Goal: Task Accomplishment & Management: Use online tool/utility

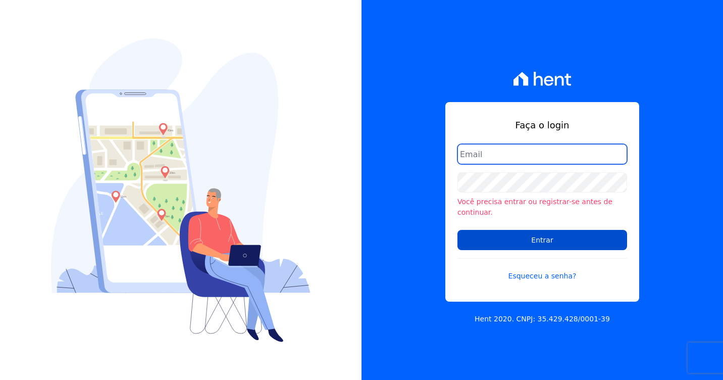
type input "artur@fontouraengenharia.com.br"
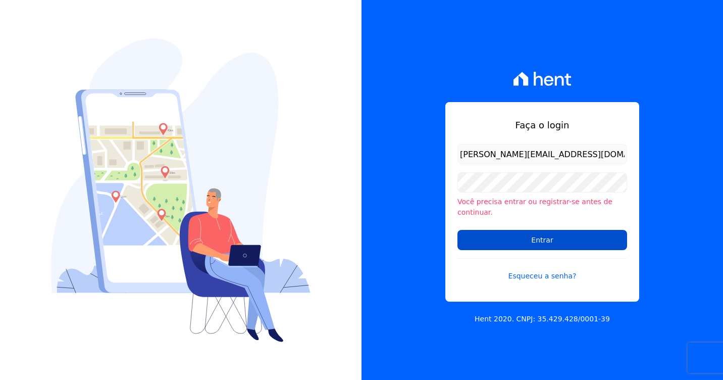
click at [481, 230] on input "Entrar" at bounding box center [542, 240] width 170 height 20
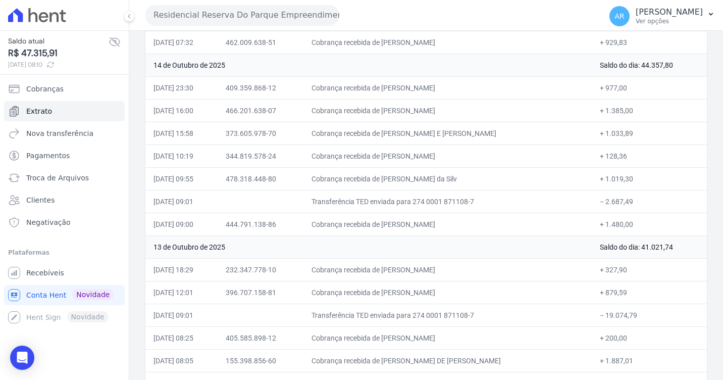
scroll to position [151, 0]
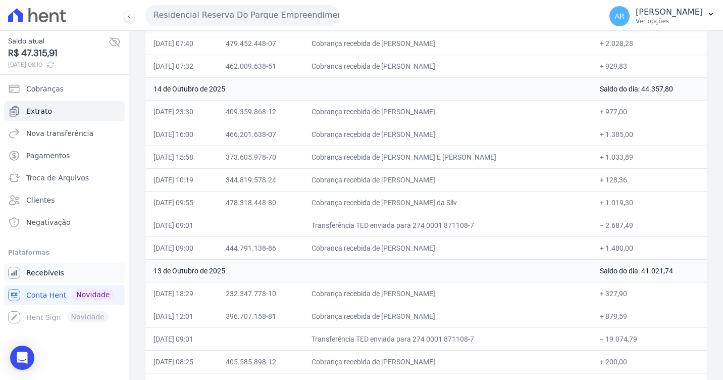
click at [39, 278] on link "Recebíveis" at bounding box center [64, 272] width 121 height 20
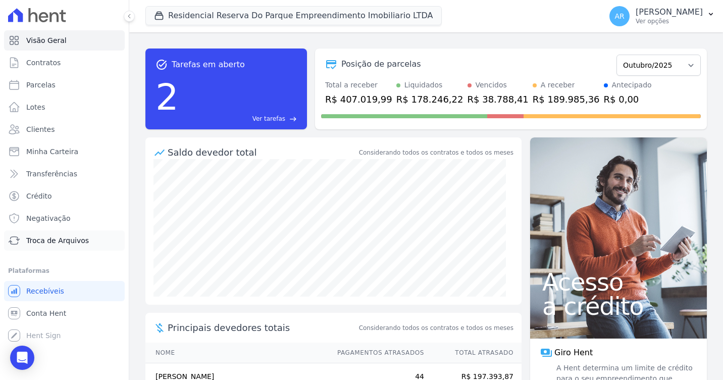
click at [59, 236] on span "Troca de Arquivos" at bounding box center [57, 240] width 63 height 10
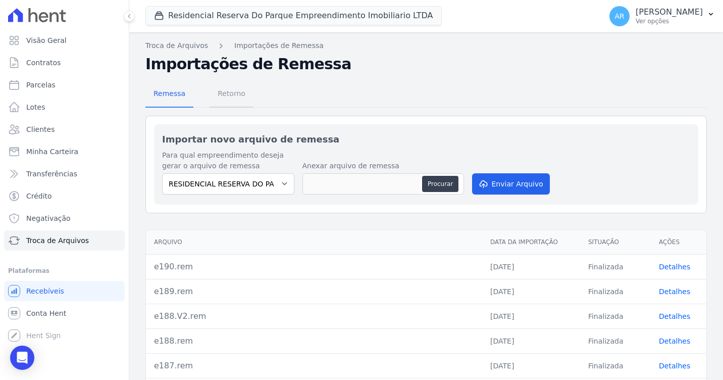
click at [235, 96] on span "Retorno" at bounding box center [231, 93] width 40 height 20
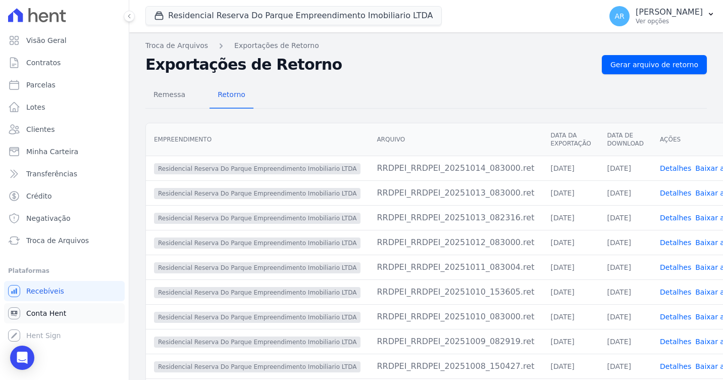
click at [48, 318] on link "Conta Hent" at bounding box center [64, 313] width 121 height 20
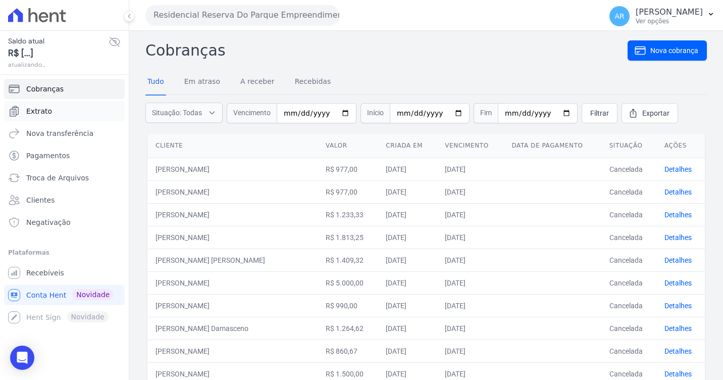
click at [46, 111] on span "Extrato" at bounding box center [39, 111] width 26 height 10
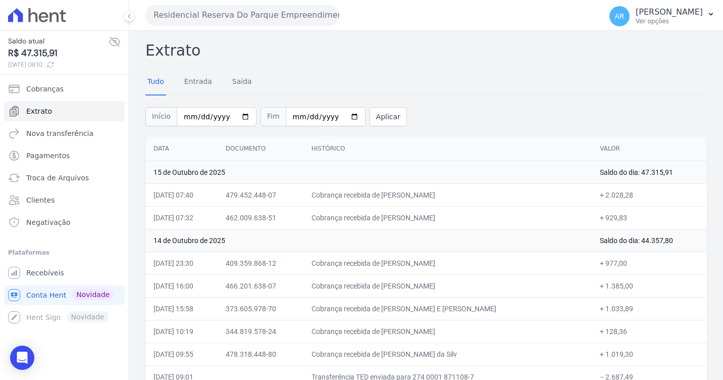
drag, startPoint x: 494, startPoint y: 190, endPoint x: 401, endPoint y: 199, distance: 93.3
click at [401, 199] on td "Cobrança recebida de [PERSON_NAME]" at bounding box center [447, 194] width 288 height 23
copy td "[PERSON_NAME]"
click at [61, 173] on span "Troca de Arquivos" at bounding box center [57, 178] width 63 height 10
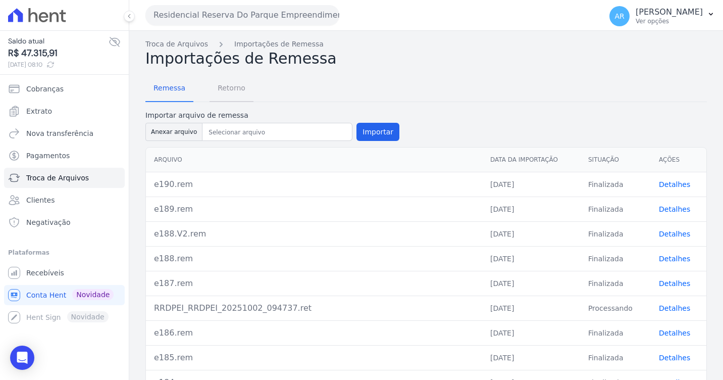
click at [238, 89] on span "Retorno" at bounding box center [231, 88] width 40 height 20
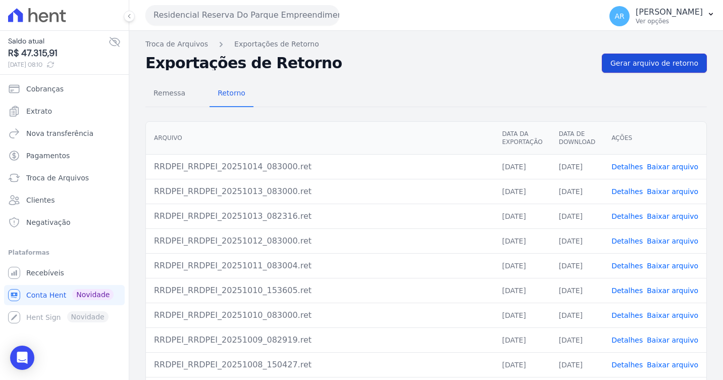
click at [624, 63] on span "Gerar arquivo de retorno" at bounding box center [654, 63] width 88 height 10
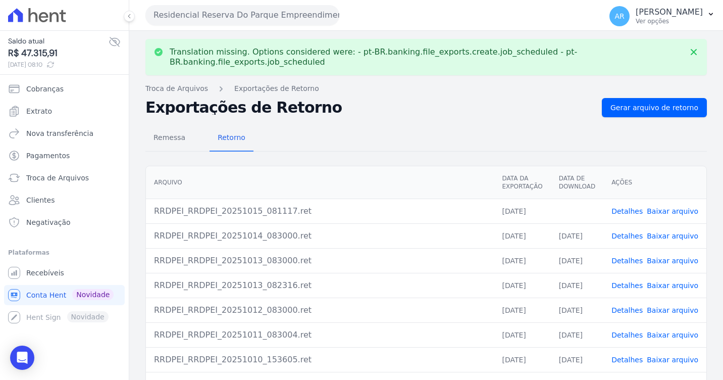
click at [680, 207] on link "Baixar arquivo" at bounding box center [672, 211] width 51 height 8
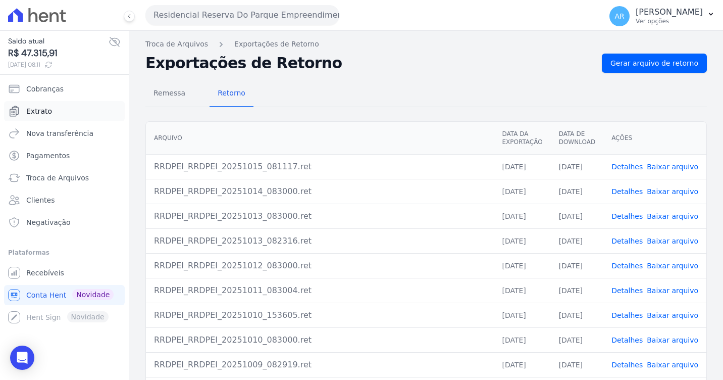
click at [56, 113] on link "Extrato" at bounding box center [64, 111] width 121 height 20
